Goal: Submit feedback/report problem: Submit feedback/report problem

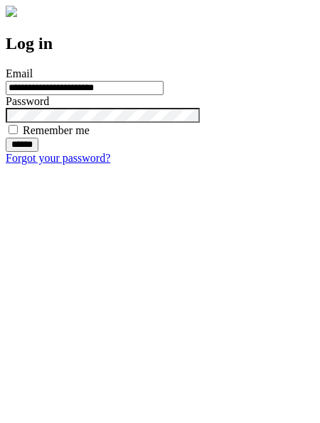
type input "**********"
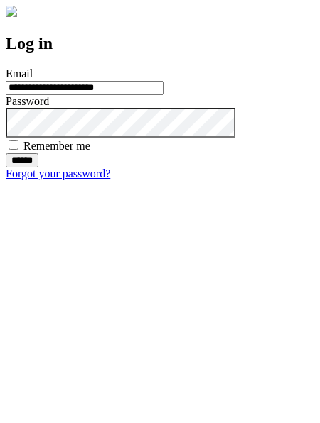
click at [38, 168] on input "******" at bounding box center [22, 160] width 33 height 14
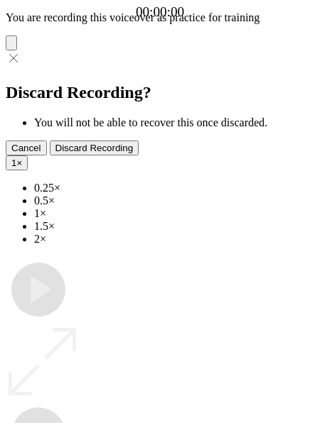
type input "**********"
